Goal: Information Seeking & Learning: Find specific fact

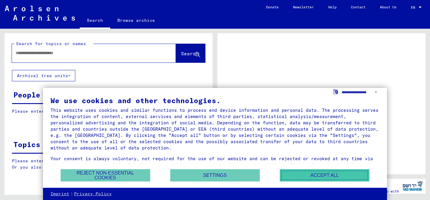
click at [309, 176] on button "Accept all" at bounding box center [325, 175] width 90 height 12
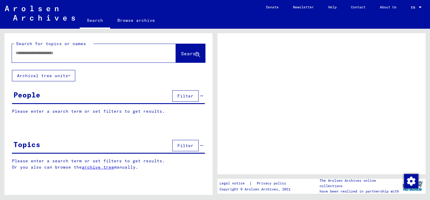
click at [68, 53] on input "text" at bounding box center [89, 53] width 146 height 6
type input "**********"
click at [181, 55] on span "Search" at bounding box center [190, 53] width 18 height 6
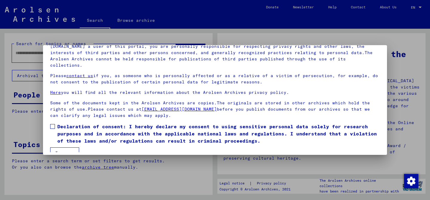
scroll to position [47, 0]
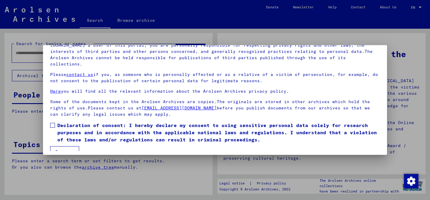
click at [53, 123] on span at bounding box center [52, 125] width 5 height 5
click at [70, 146] on button "I agree" at bounding box center [64, 151] width 29 height 11
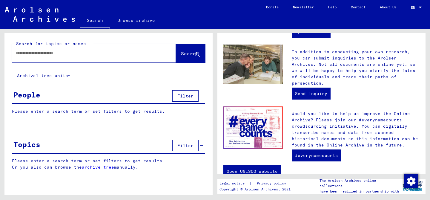
scroll to position [231, 0]
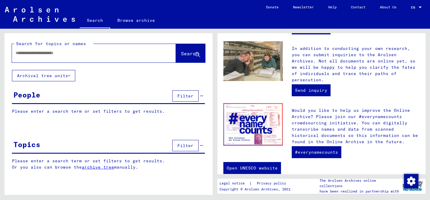
click at [127, 58] on div at bounding box center [85, 52] width 146 height 13
click at [107, 51] on input "text" at bounding box center [87, 53] width 142 height 6
type input "**********"
click at [186, 55] on span "Search" at bounding box center [190, 53] width 18 height 6
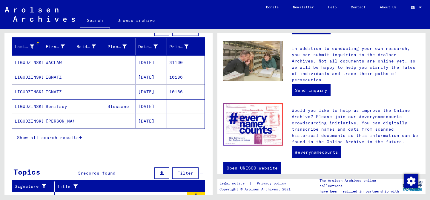
scroll to position [66, 0]
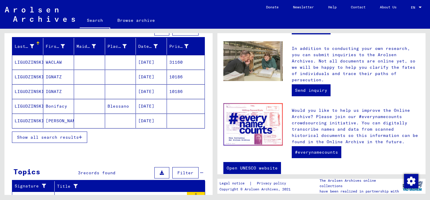
click at [32, 120] on mat-cell "LIGUDZINSKI" at bounding box center [27, 120] width 31 height 14
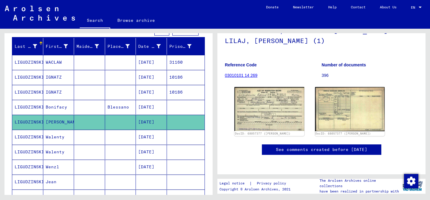
scroll to position [53, 0]
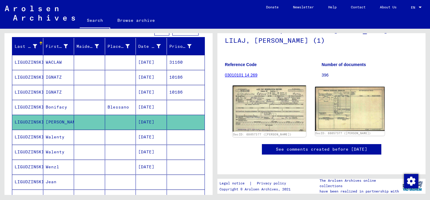
click at [263, 114] on img at bounding box center [268, 108] width 73 height 46
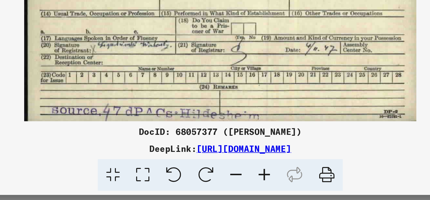
scroll to position [0, 0]
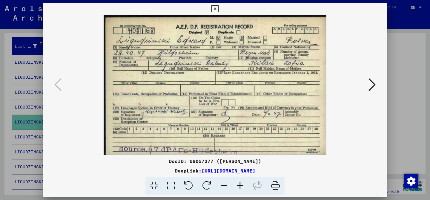
click at [372, 85] on icon at bounding box center [371, 84] width 7 height 14
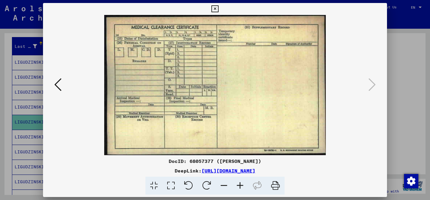
click at [214, 9] on icon at bounding box center [214, 8] width 7 height 7
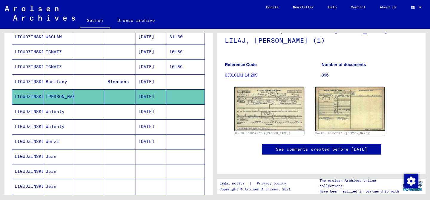
scroll to position [93, 0]
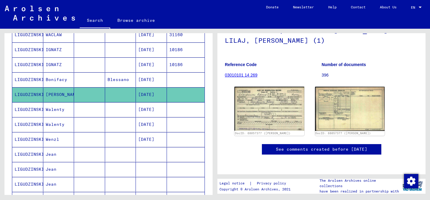
click at [33, 110] on mat-cell "LIGUDZINSKI" at bounding box center [27, 109] width 31 height 15
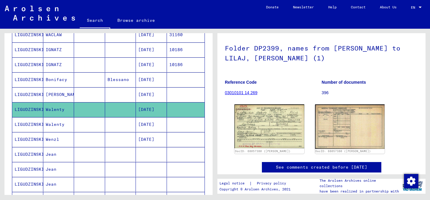
scroll to position [42, 0]
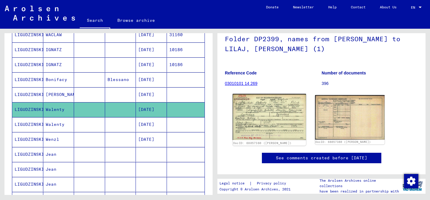
click at [264, 126] on img at bounding box center [268, 117] width 73 height 46
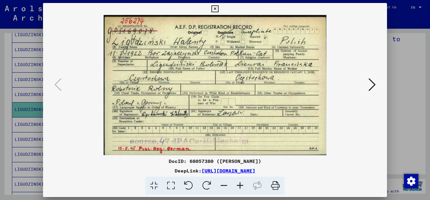
click at [371, 84] on icon at bounding box center [371, 84] width 7 height 14
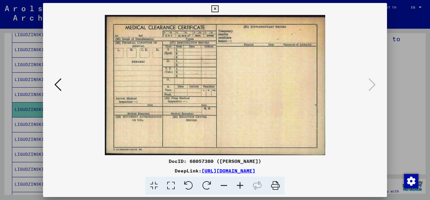
click at [215, 8] on icon at bounding box center [214, 8] width 7 height 7
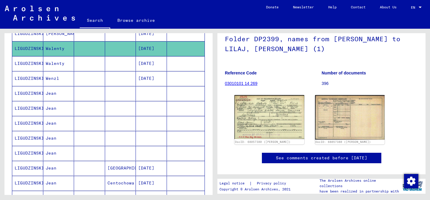
scroll to position [155, 0]
click at [34, 78] on mat-cell "LIGUDZINSKI" at bounding box center [27, 78] width 31 height 15
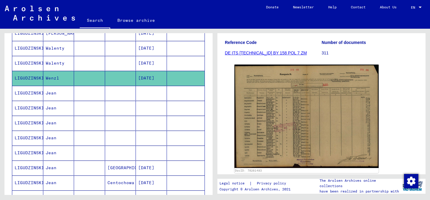
scroll to position [81, 0]
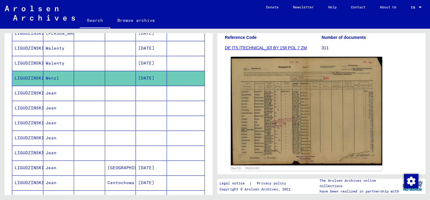
click at [295, 104] on img at bounding box center [306, 111] width 151 height 109
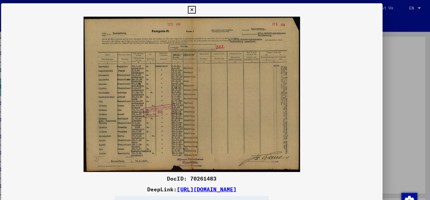
scroll to position [0, 0]
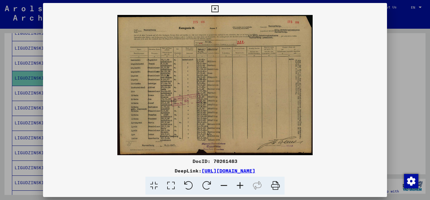
click at [214, 7] on icon at bounding box center [214, 8] width 7 height 7
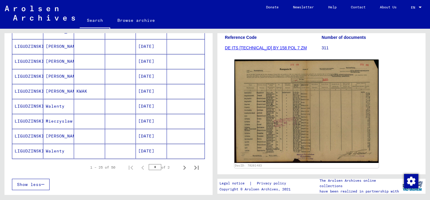
scroll to position [338, 0]
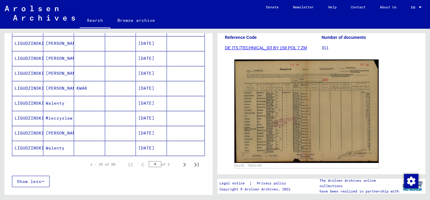
click at [57, 133] on mat-cell "[PERSON_NAME]" at bounding box center [58, 133] width 31 height 15
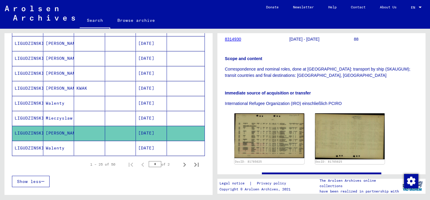
scroll to position [120, 0]
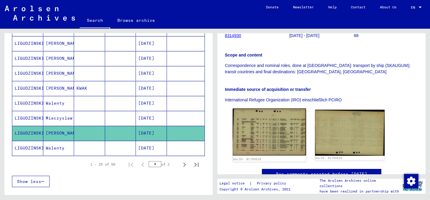
click at [269, 119] on img at bounding box center [268, 131] width 73 height 47
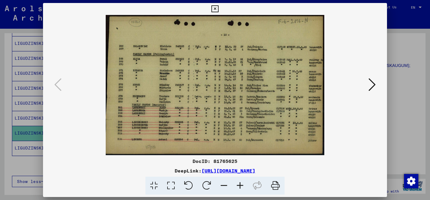
drag, startPoint x: 198, startPoint y: 94, endPoint x: 298, endPoint y: 138, distance: 109.9
click at [298, 138] on img at bounding box center [214, 85] width 303 height 140
click at [276, 185] on icon at bounding box center [275, 185] width 18 height 18
click at [215, 10] on icon at bounding box center [214, 8] width 7 height 7
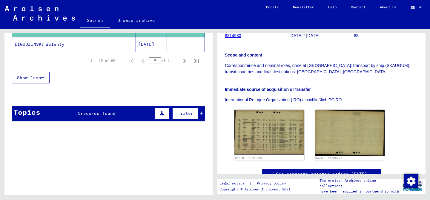
scroll to position [442, 0]
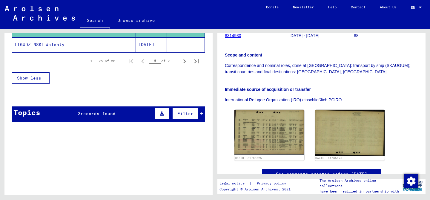
click at [110, 113] on span "records found" at bounding box center [98, 113] width 35 height 5
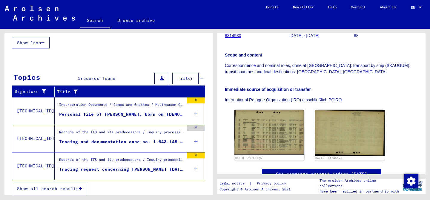
scroll to position [479, 0]
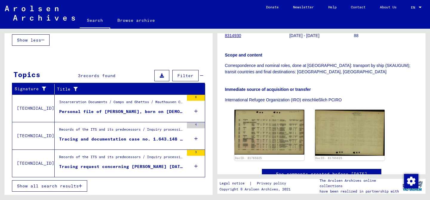
click at [83, 134] on div "Records of the ITS and its predecessors / Inquiry processing / ITS case files a…" at bounding box center [121, 131] width 125 height 8
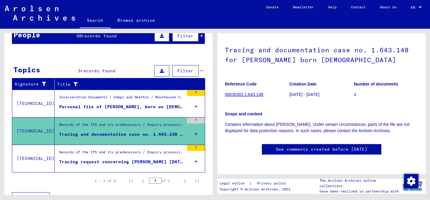
scroll to position [61, 0]
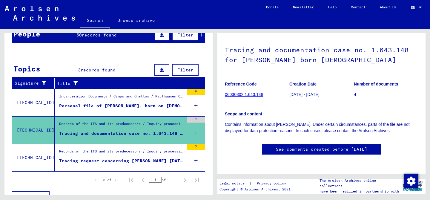
click at [133, 105] on div "Personal file of [PERSON_NAME], born on [DEMOGRAPHIC_DATA]" at bounding box center [121, 106] width 125 height 6
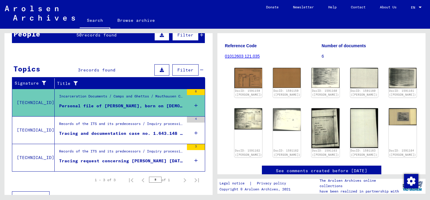
scroll to position [62, 0]
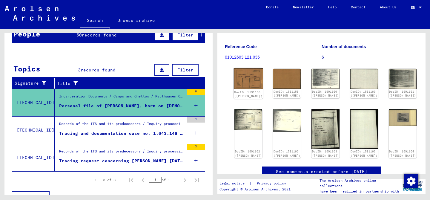
click at [244, 87] on img at bounding box center [248, 78] width 29 height 21
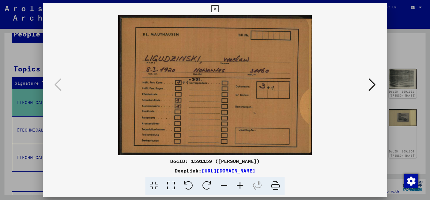
click at [373, 84] on icon at bounding box center [371, 84] width 7 height 14
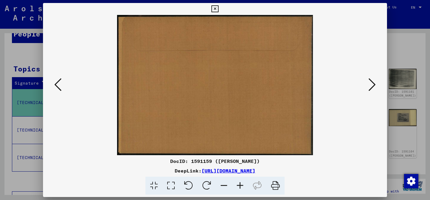
click at [373, 84] on icon at bounding box center [371, 84] width 7 height 14
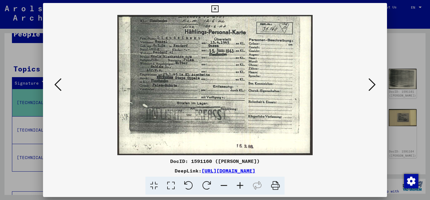
click at [370, 84] on icon at bounding box center [371, 84] width 7 height 14
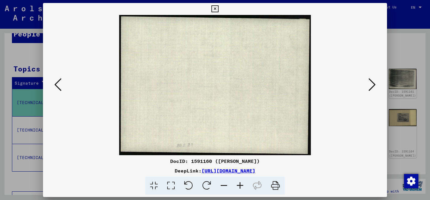
click at [370, 84] on icon at bounding box center [371, 84] width 7 height 14
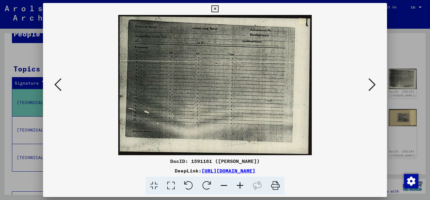
click at [370, 84] on icon at bounding box center [371, 84] width 7 height 14
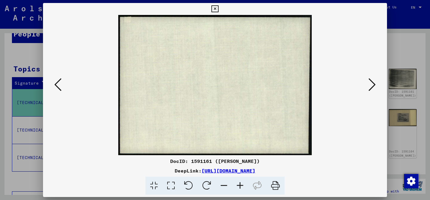
click at [370, 84] on icon at bounding box center [371, 84] width 7 height 14
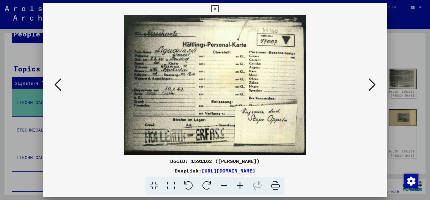
click at [215, 7] on icon at bounding box center [214, 8] width 7 height 7
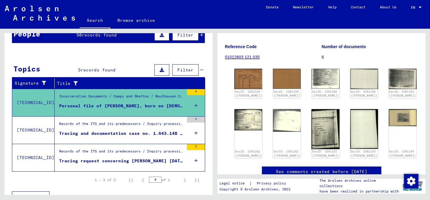
scroll to position [0, 0]
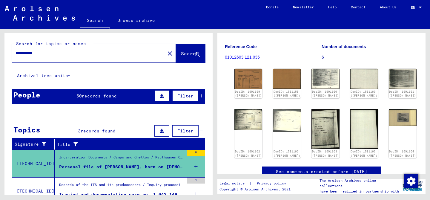
click at [181, 53] on span "Search" at bounding box center [190, 53] width 18 height 6
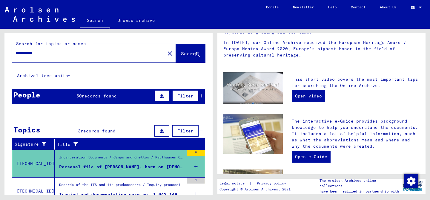
scroll to position [104, 0]
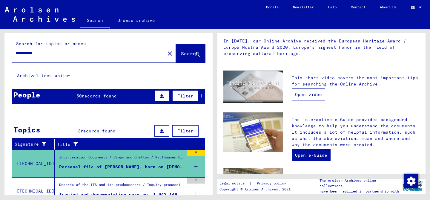
click at [295, 88] on link "Open video" at bounding box center [308, 94] width 33 height 12
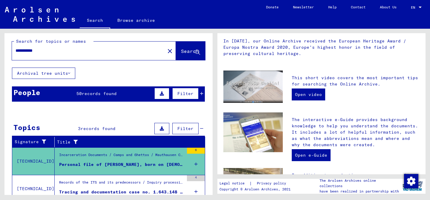
scroll to position [0, 0]
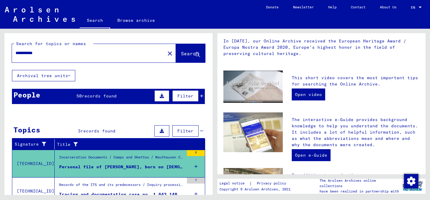
click at [182, 52] on span "Search" at bounding box center [190, 53] width 18 height 6
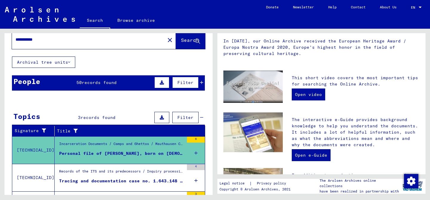
scroll to position [18, 0]
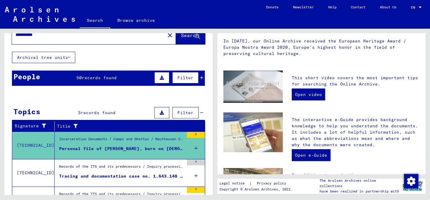
click at [107, 77] on span "records found" at bounding box center [99, 77] width 35 height 5
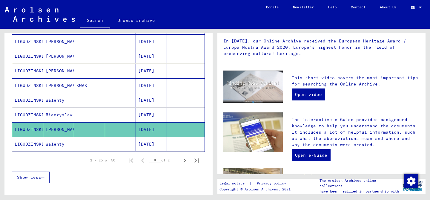
scroll to position [336, 0]
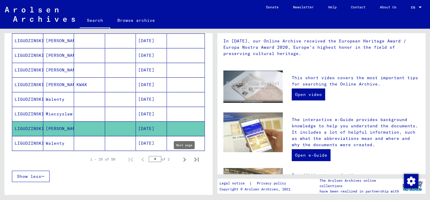
click at [184, 158] on icon "Next page" at bounding box center [184, 159] width 3 height 4
type input "*"
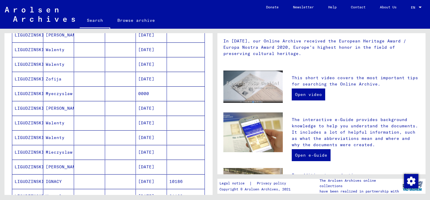
scroll to position [255, 0]
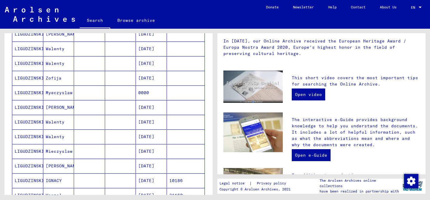
click at [31, 135] on mat-cell "LIGUDZINSKI" at bounding box center [27, 136] width 31 height 14
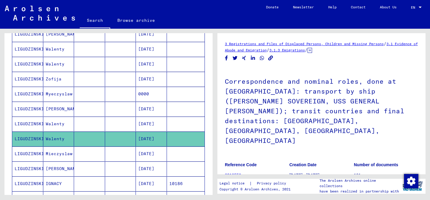
click at [30, 138] on mat-cell "LIGUDZINSKI" at bounding box center [27, 138] width 31 height 15
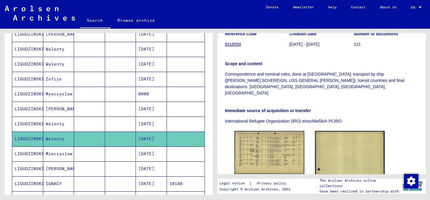
scroll to position [149, 0]
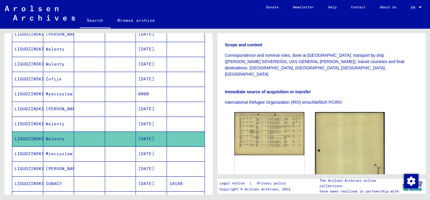
click at [267, 112] on img at bounding box center [269, 133] width 70 height 43
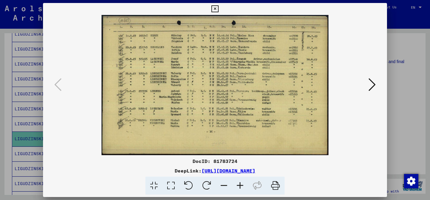
click at [215, 8] on icon at bounding box center [214, 8] width 7 height 7
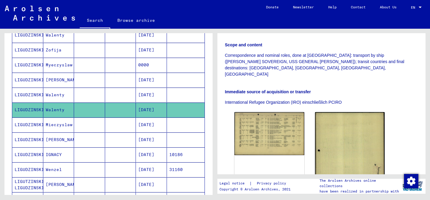
scroll to position [286, 0]
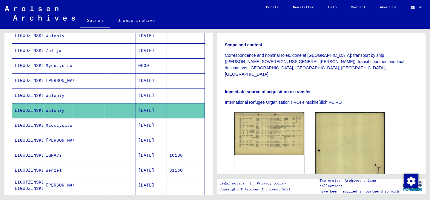
click at [33, 124] on mat-cell "LIGUDZINSKI" at bounding box center [27, 125] width 31 height 15
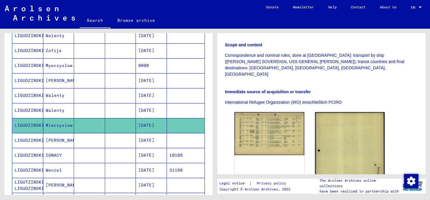
click at [33, 124] on mat-cell "LIGUDZINSKI" at bounding box center [27, 125] width 31 height 15
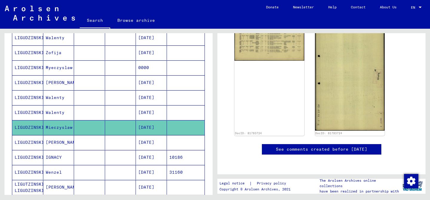
scroll to position [283, 0]
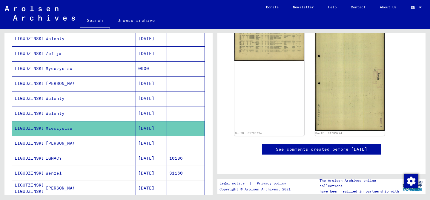
click at [31, 67] on mat-cell "LIGUDZINSKI" at bounding box center [27, 68] width 31 height 15
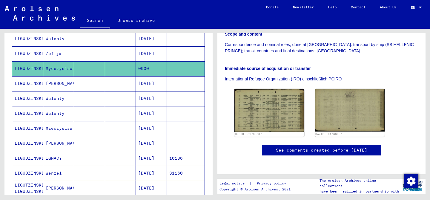
scroll to position [137, 0]
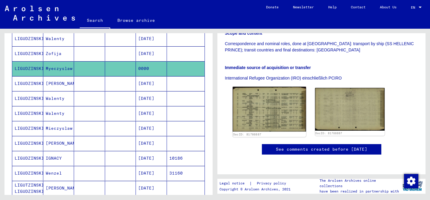
click at [271, 106] on img at bounding box center [268, 109] width 73 height 45
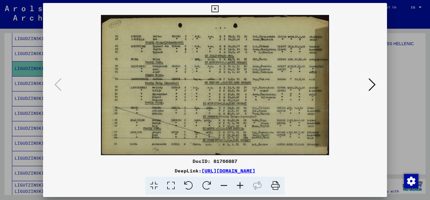
click at [215, 8] on icon at bounding box center [214, 8] width 7 height 7
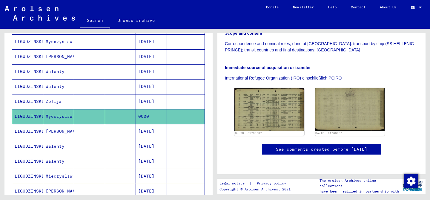
scroll to position [235, 0]
click at [28, 99] on mat-cell "LIGUDZINSKI" at bounding box center [27, 101] width 31 height 15
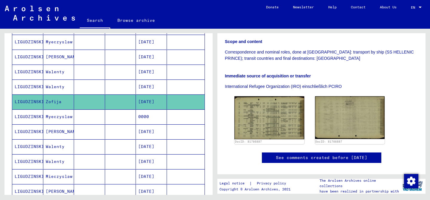
scroll to position [124, 0]
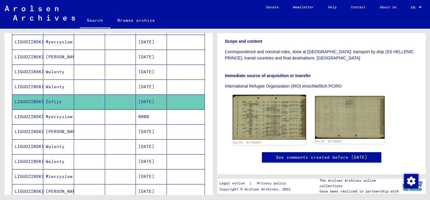
click at [263, 121] on img at bounding box center [268, 117] width 73 height 45
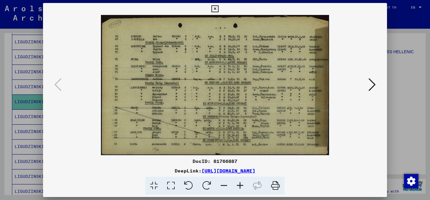
click at [215, 10] on icon at bounding box center [214, 8] width 7 height 7
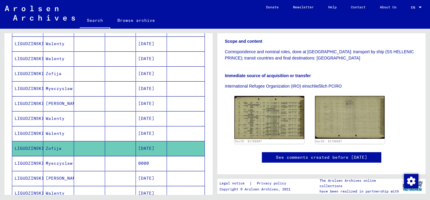
scroll to position [184, 0]
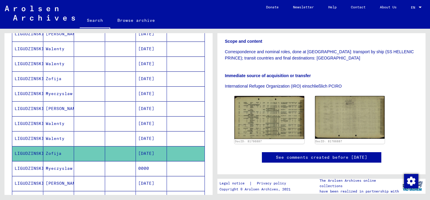
click at [34, 93] on mat-cell "LIGUDZINSKI" at bounding box center [27, 93] width 31 height 15
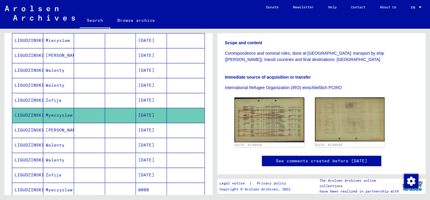
scroll to position [162, 0]
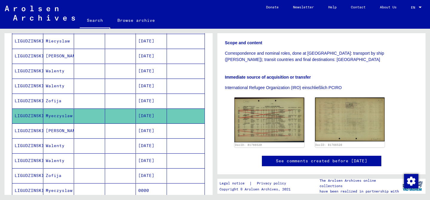
click at [31, 101] on mat-cell "LIGUDZINSKI" at bounding box center [27, 100] width 31 height 15
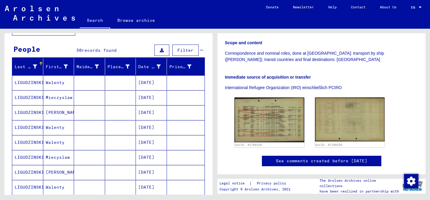
scroll to position [44, 0]
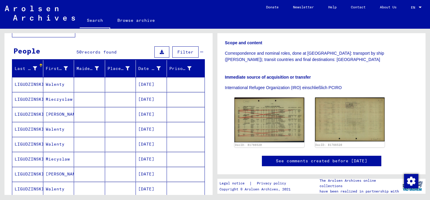
click at [27, 82] on mat-cell "LIGUDZINSKI" at bounding box center [27, 84] width 31 height 15
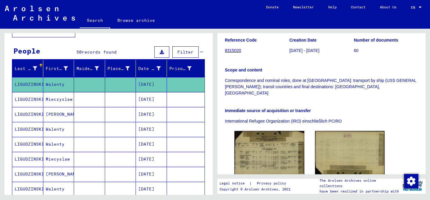
scroll to position [107, 0]
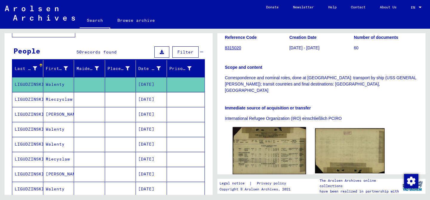
click at [271, 132] on img at bounding box center [268, 150] width 73 height 47
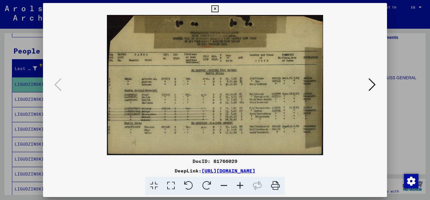
drag, startPoint x: 200, startPoint y: 111, endPoint x: 266, endPoint y: 127, distance: 67.5
click at [266, 127] on img at bounding box center [214, 85] width 303 height 140
click at [201, 172] on link "[URL][DOMAIN_NAME]" at bounding box center [228, 170] width 54 height 6
